Goal: Task Accomplishment & Management: Manage account settings

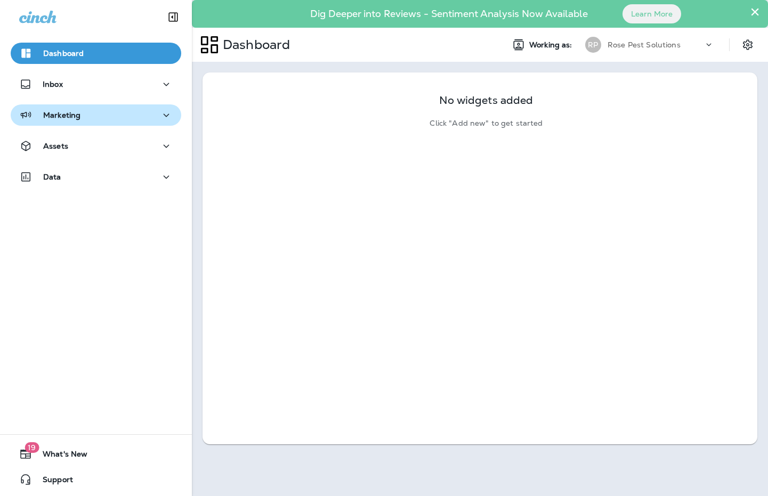
click at [97, 117] on div "Marketing" at bounding box center [96, 115] width 154 height 13
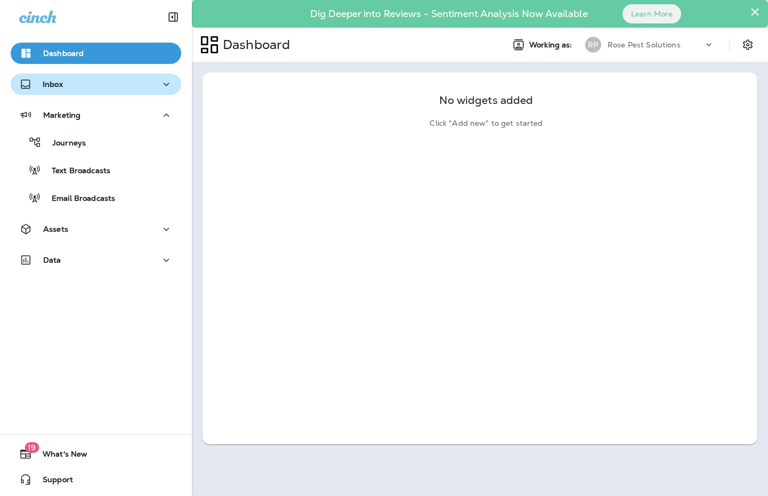
click at [98, 86] on div "Inbox" at bounding box center [96, 84] width 154 height 13
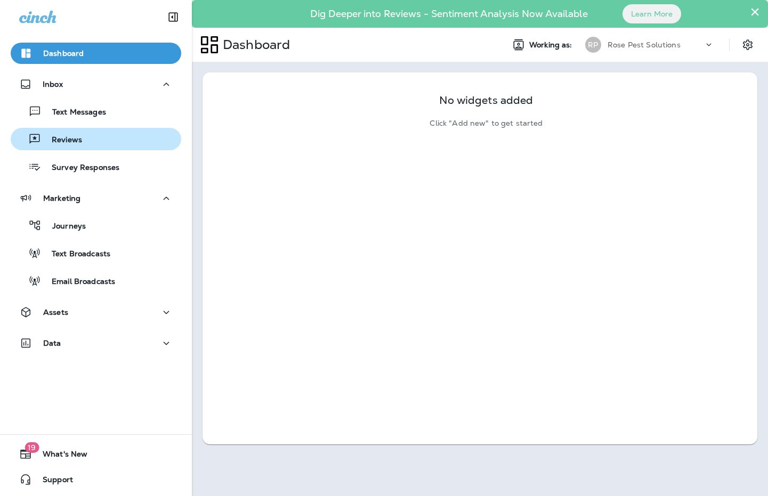
click at [86, 136] on div "Reviews" at bounding box center [96, 139] width 162 height 16
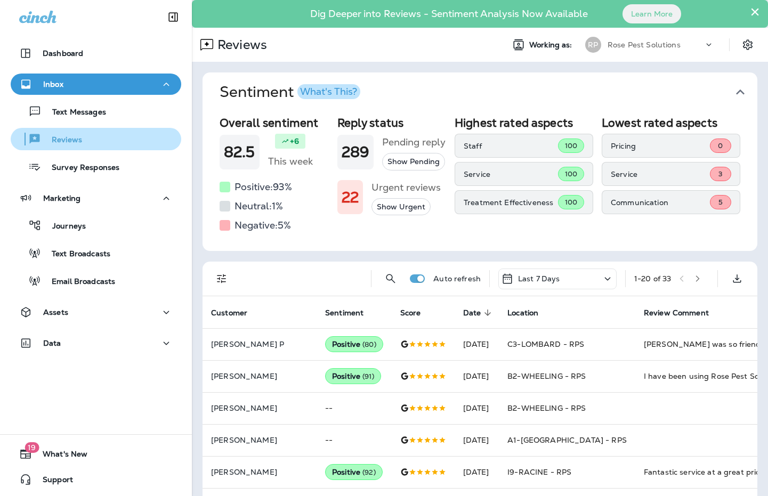
click at [62, 142] on p "Reviews" at bounding box center [61, 140] width 41 height 10
click at [732, 91] on icon "button" at bounding box center [740, 92] width 17 height 17
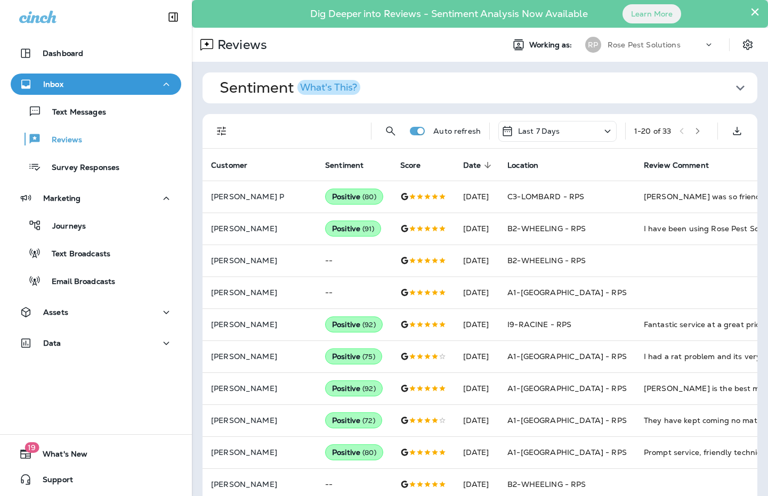
click at [3, 6] on div at bounding box center [96, 16] width 192 height 32
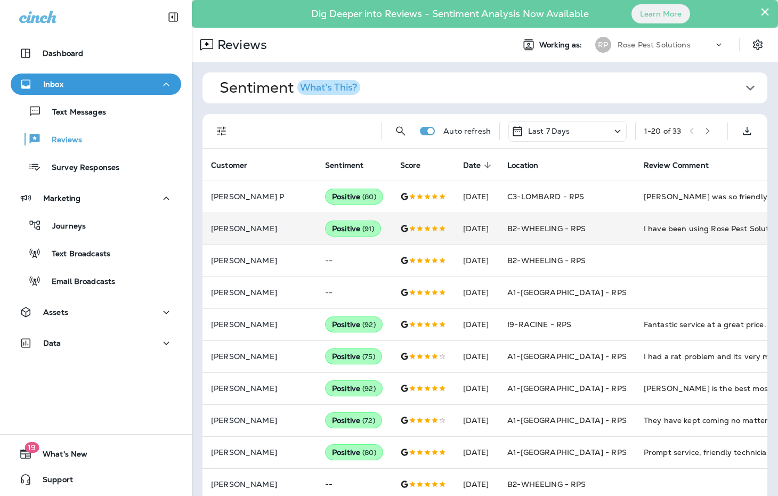
click at [705, 228] on div "I have been using Rose Pest Solutions for about 20 years. The technicians are a…" at bounding box center [715, 228] width 143 height 11
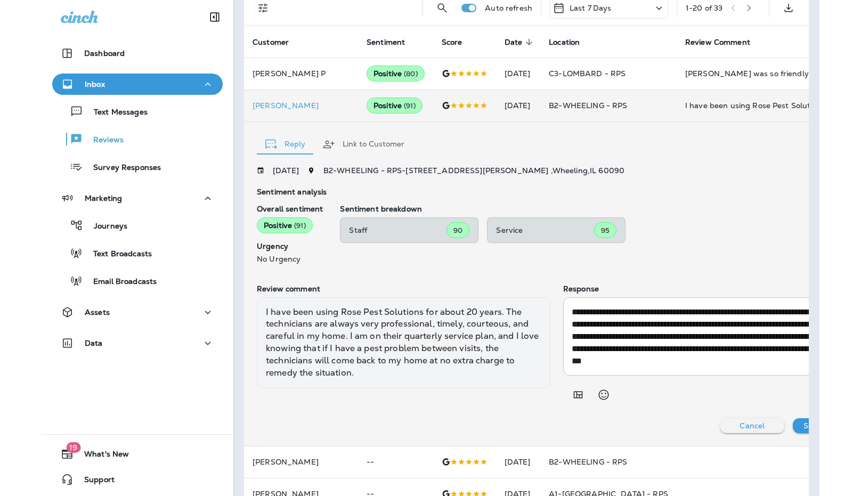
scroll to position [126, 0]
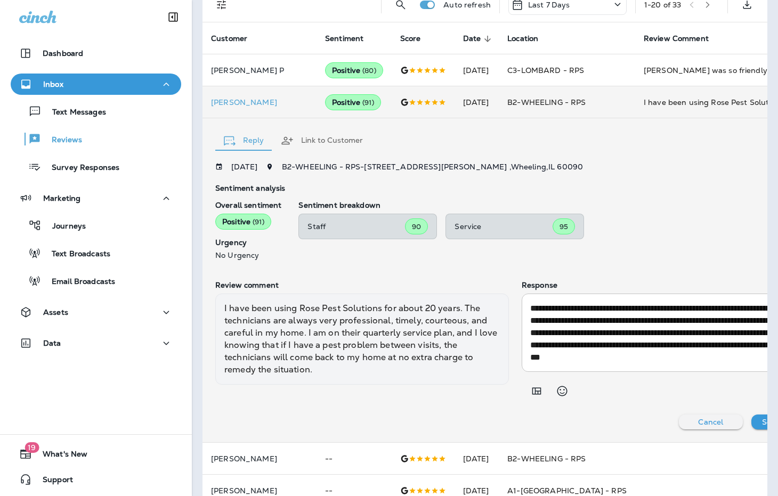
click at [265, 105] on p "[PERSON_NAME]" at bounding box center [259, 102] width 97 height 9
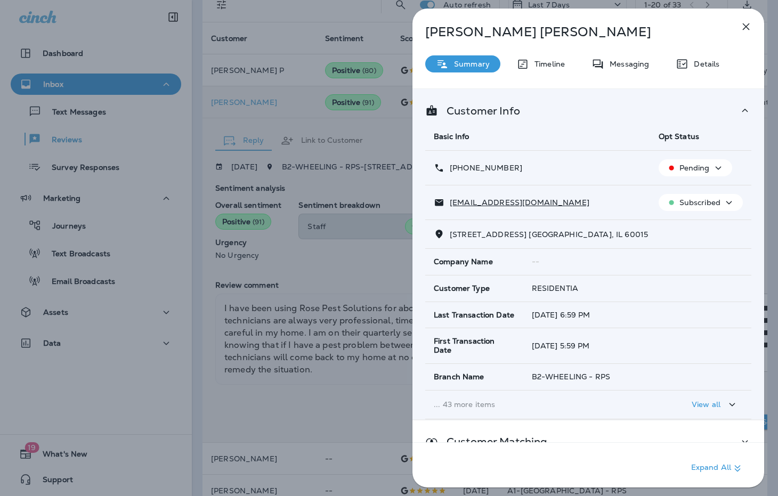
click at [749, 26] on icon "button" at bounding box center [746, 26] width 13 height 13
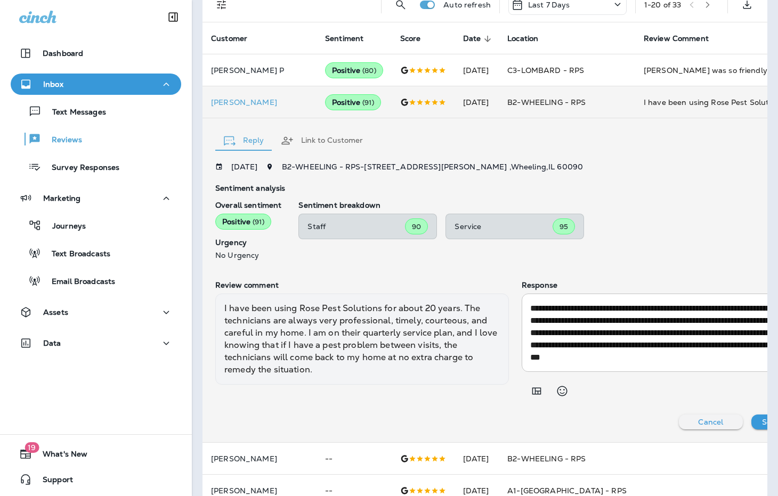
click at [515, 95] on td "B2-WHEELING - RPS" at bounding box center [567, 102] width 136 height 32
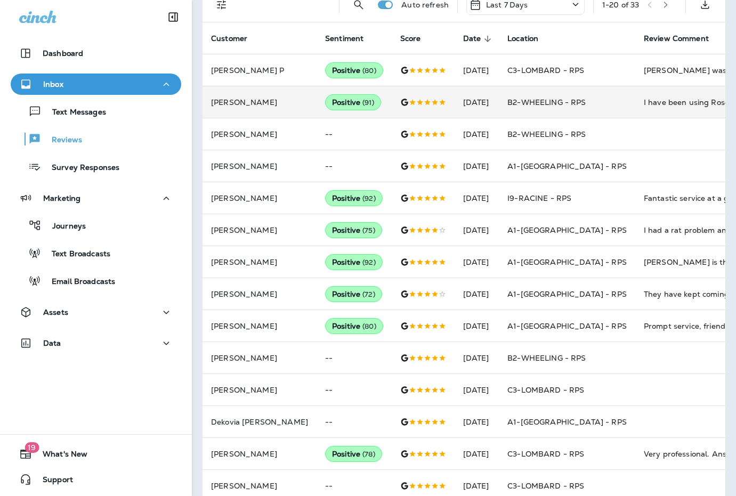
click at [506, 104] on td "B2-WHEELING - RPS" at bounding box center [567, 102] width 136 height 32
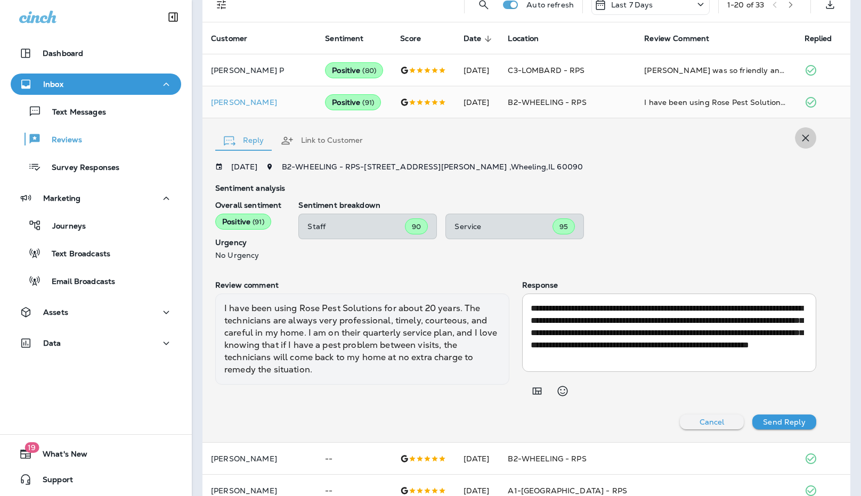
click at [789, 135] on icon "button" at bounding box center [806, 138] width 13 height 13
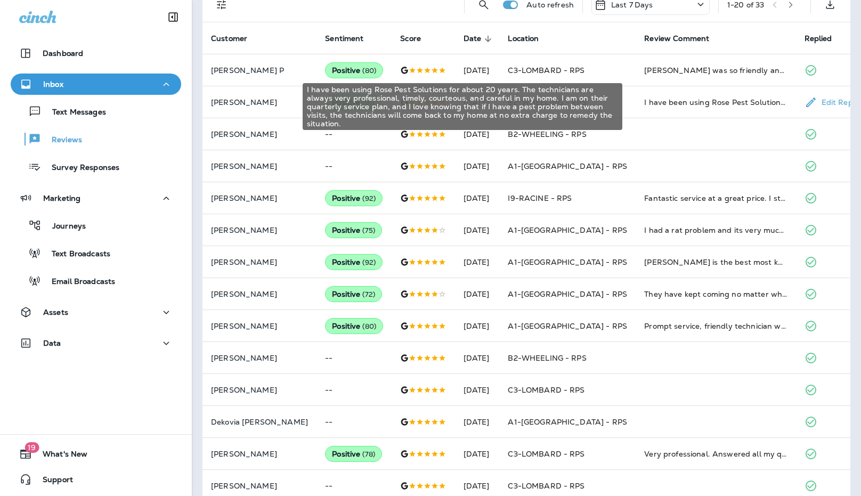
click at [726, 107] on div "I have been using Rose Pest Solutions for about 20 years. The technicians are a…" at bounding box center [716, 102] width 143 height 11
